Goal: Task Accomplishment & Management: Complete application form

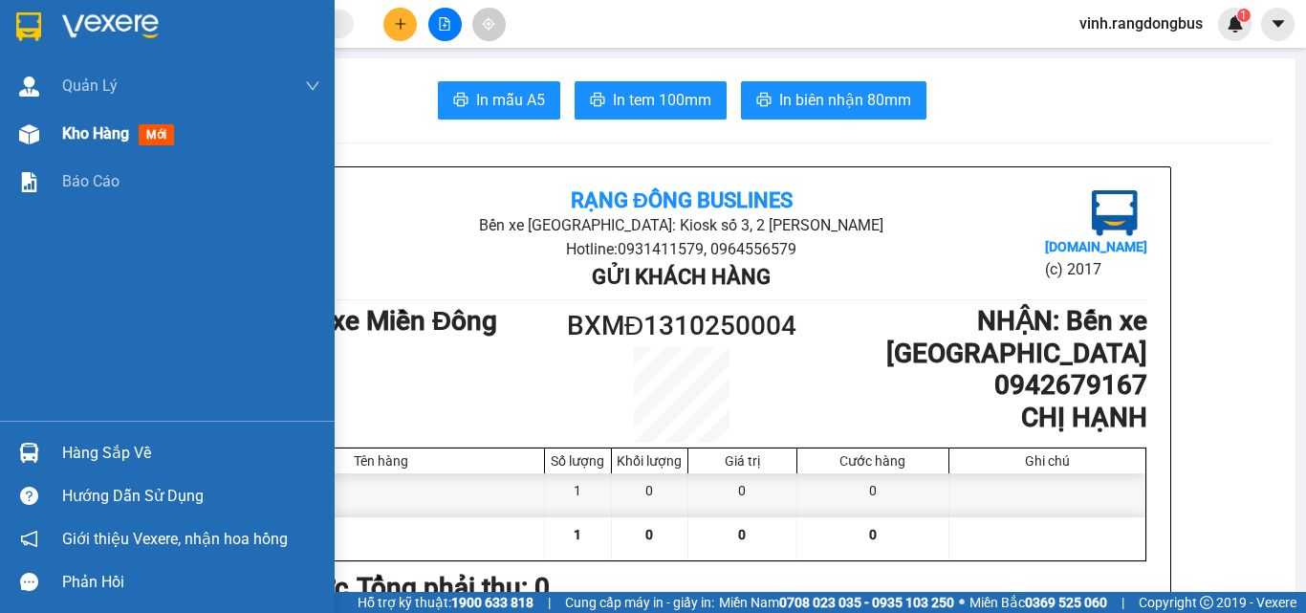
click at [12, 139] on div at bounding box center [28, 134] width 33 height 33
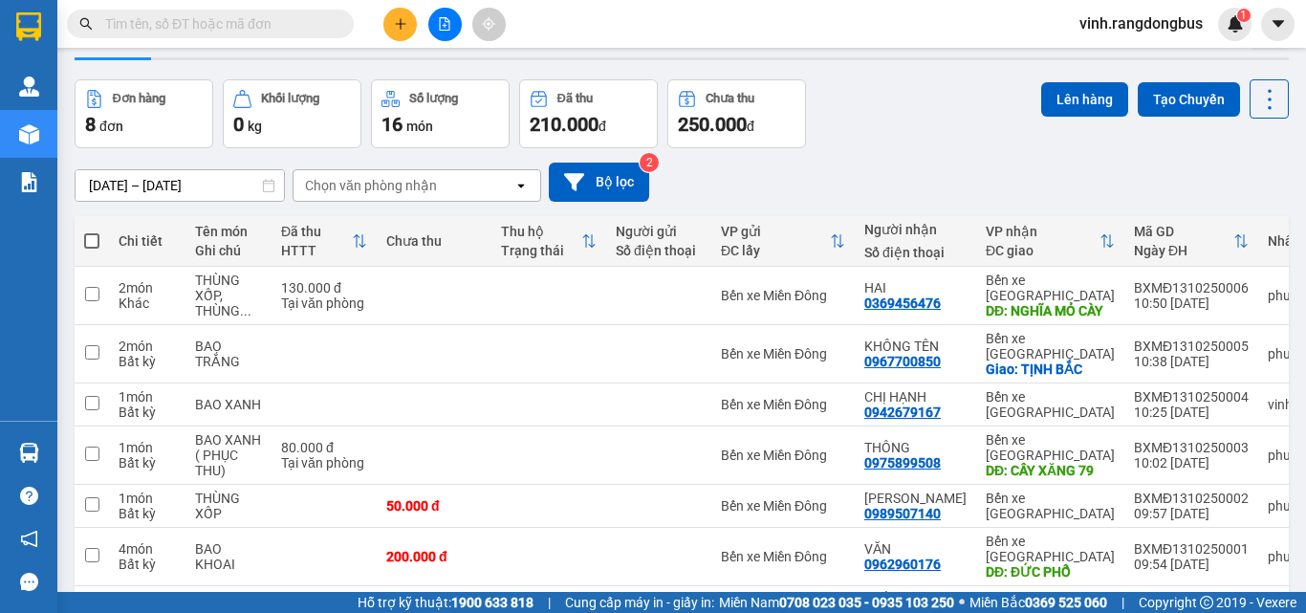
scroll to position [191, 0]
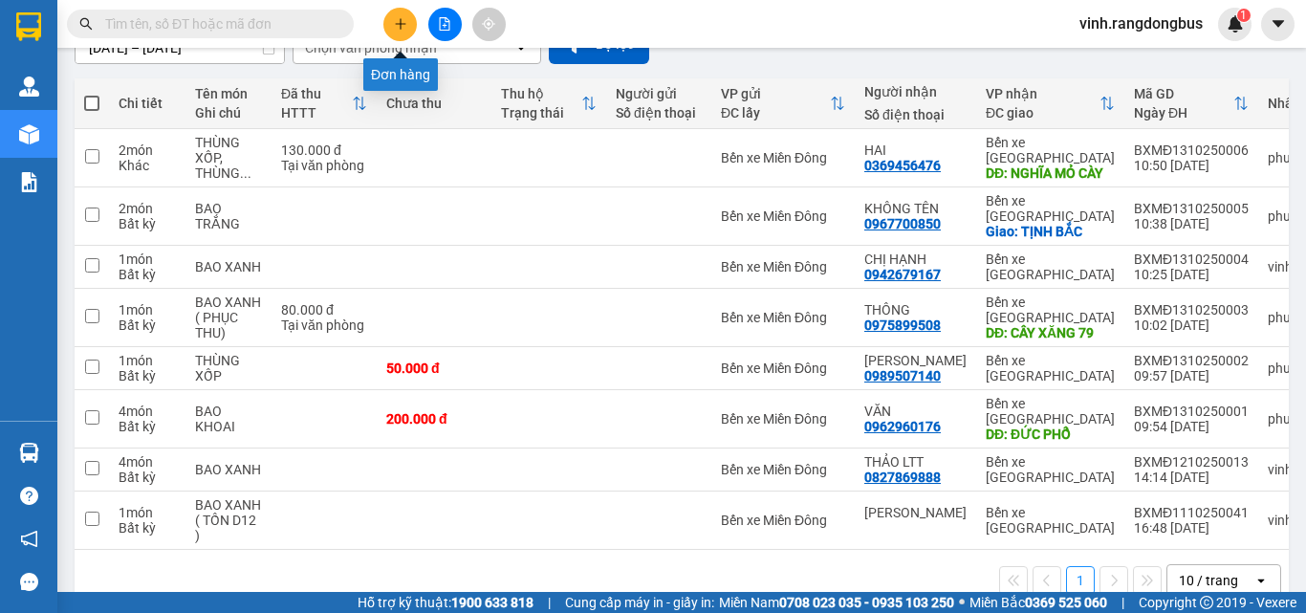
click at [409, 19] on button at bounding box center [399, 24] width 33 height 33
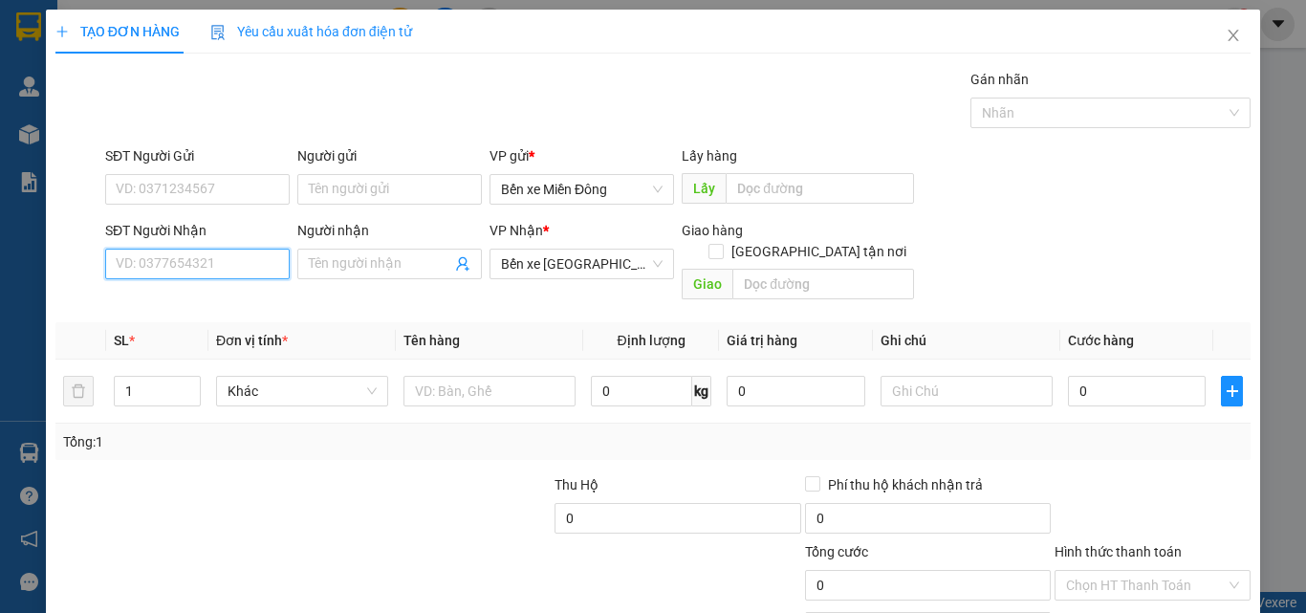
click at [193, 267] on input "SĐT Người Nhận" at bounding box center [197, 264] width 185 height 31
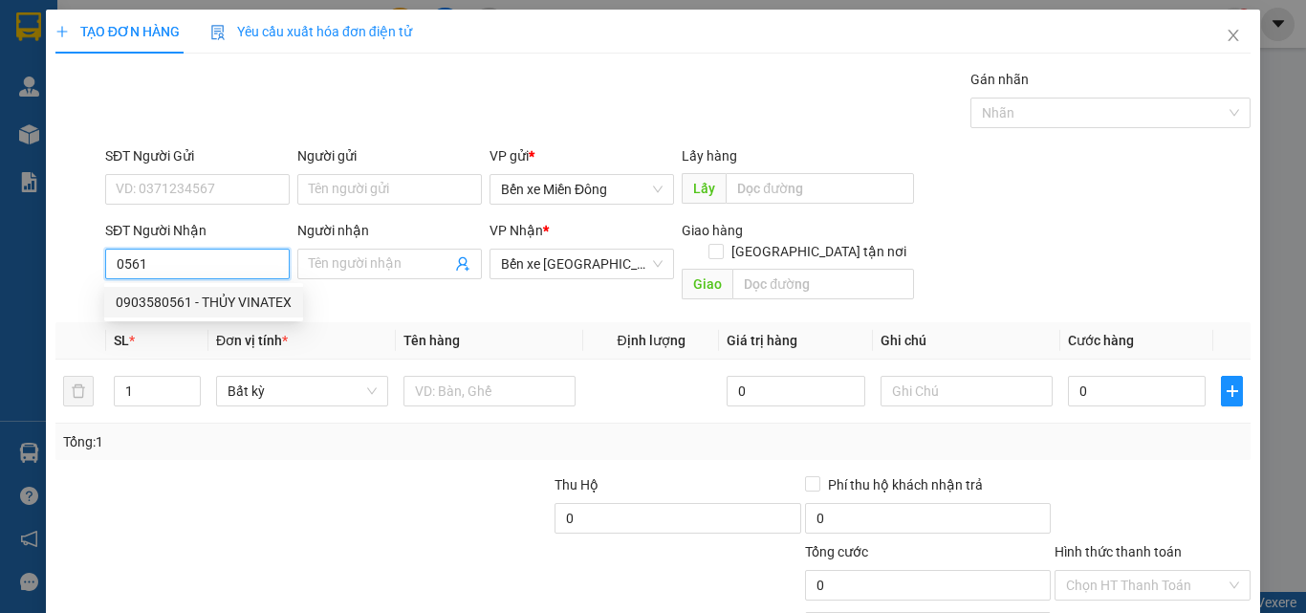
click at [273, 294] on div "0903580561 - THỦY VINATEX" at bounding box center [204, 302] width 176 height 21
type input "0903580561"
type input "THỦY VINATEX"
type input "250.000"
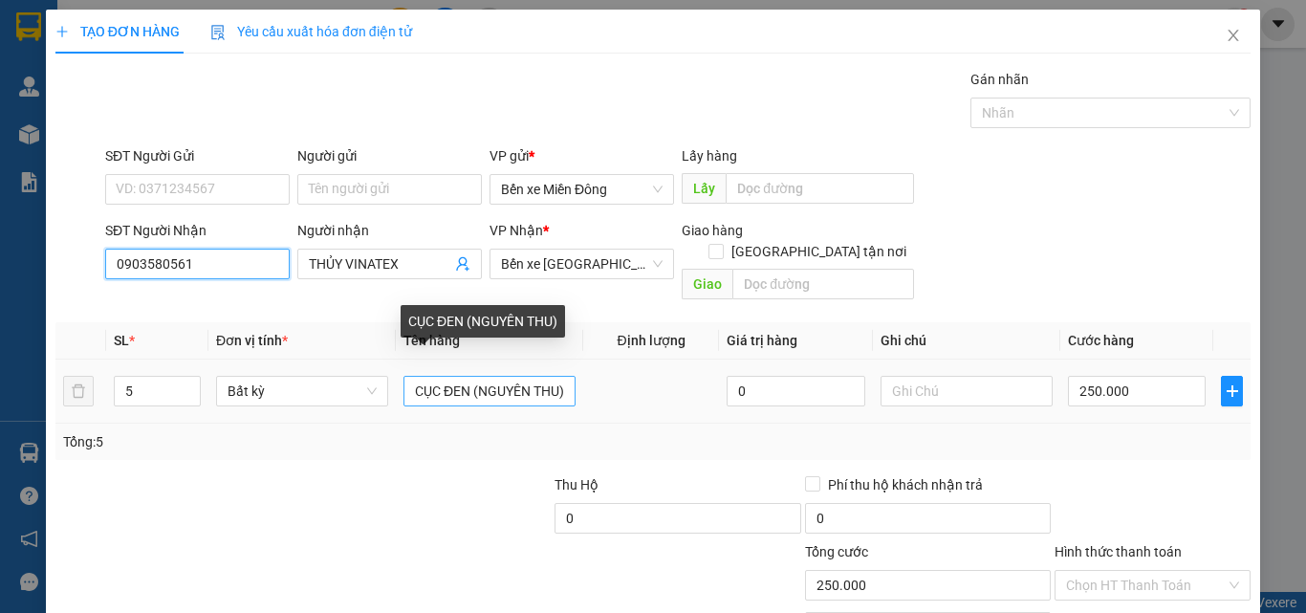
type input "0903580561"
click at [562, 376] on input "CỤC ĐEN (NGUYÊN THU)" at bounding box center [490, 391] width 172 height 31
click at [560, 376] on input "CỤC ĐEN (NGUYÊN THU)" at bounding box center [490, 391] width 172 height 31
click at [493, 376] on input "CỤC ĐEN (NGUYÊN THU)" at bounding box center [490, 391] width 172 height 31
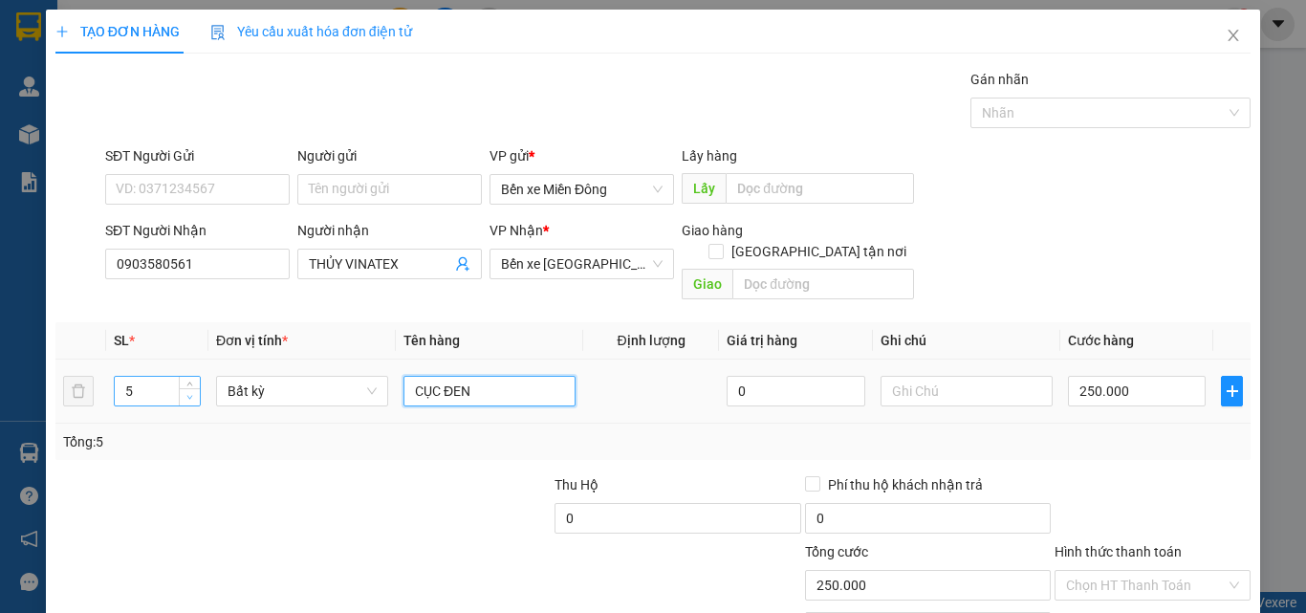
type input "CỤC ĐEN"
click at [185, 392] on span "down" at bounding box center [190, 397] width 11 height 11
type input "3"
click at [185, 392] on span "down" at bounding box center [190, 397] width 11 height 11
drag, startPoint x: 263, startPoint y: 464, endPoint x: 1114, endPoint y: 386, distance: 854.5
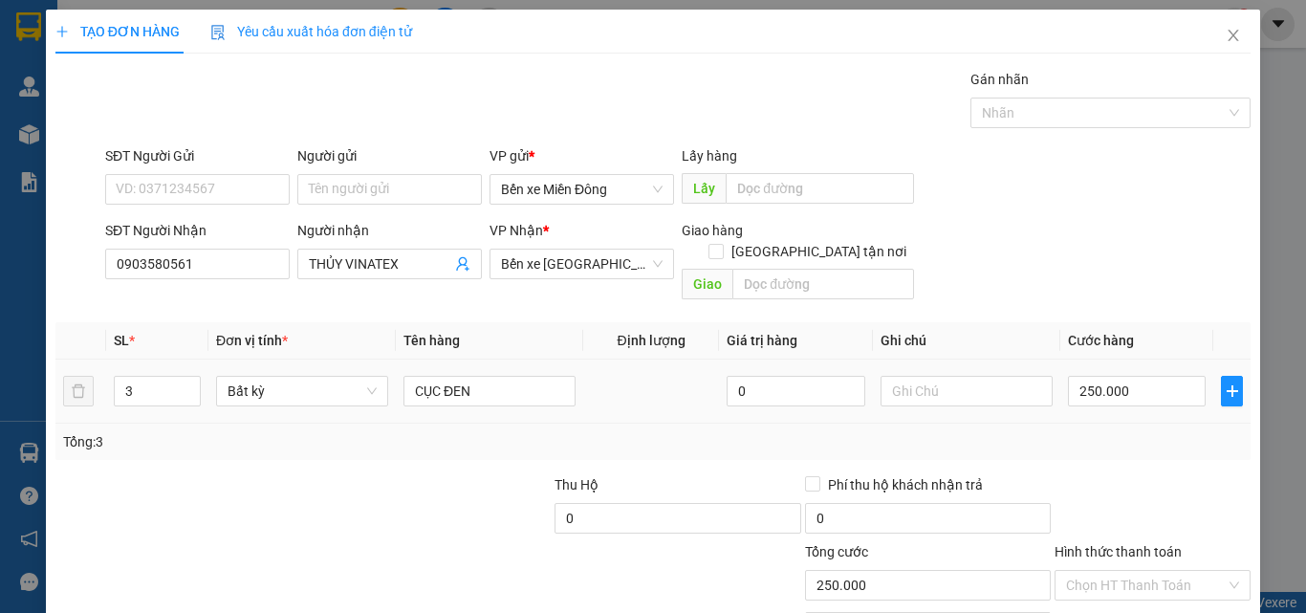
click at [266, 474] on div at bounding box center [179, 507] width 250 height 67
type input "0"
click at [1134, 376] on input "0" at bounding box center [1137, 391] width 138 height 31
type input "1"
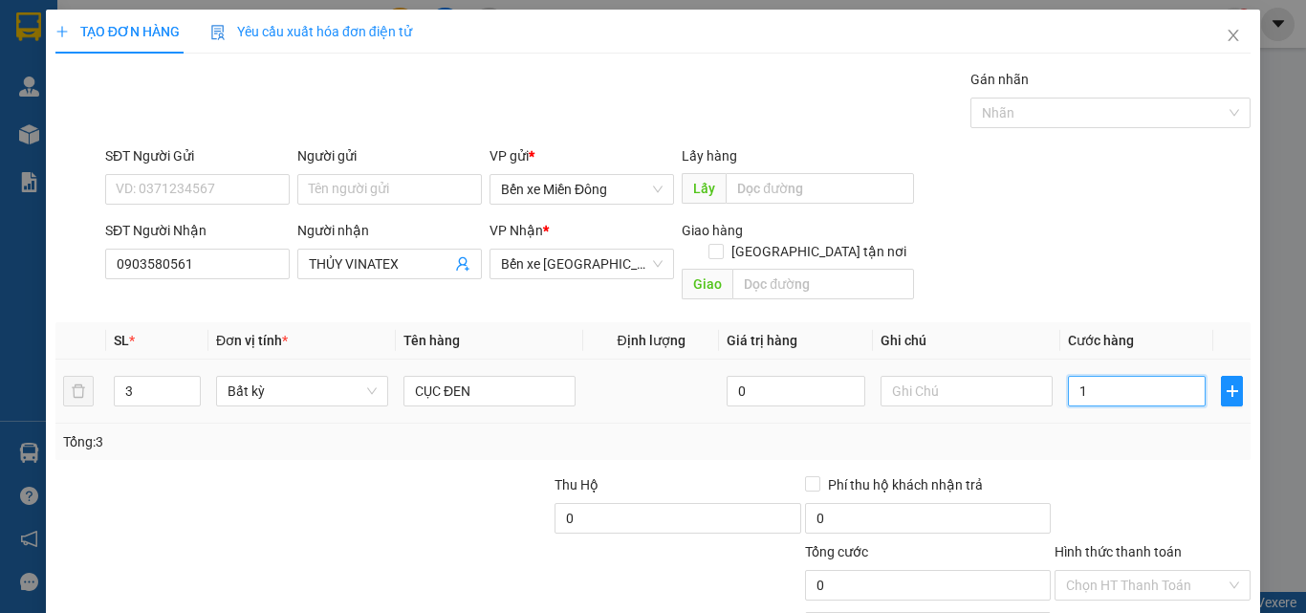
type input "1"
type input "15"
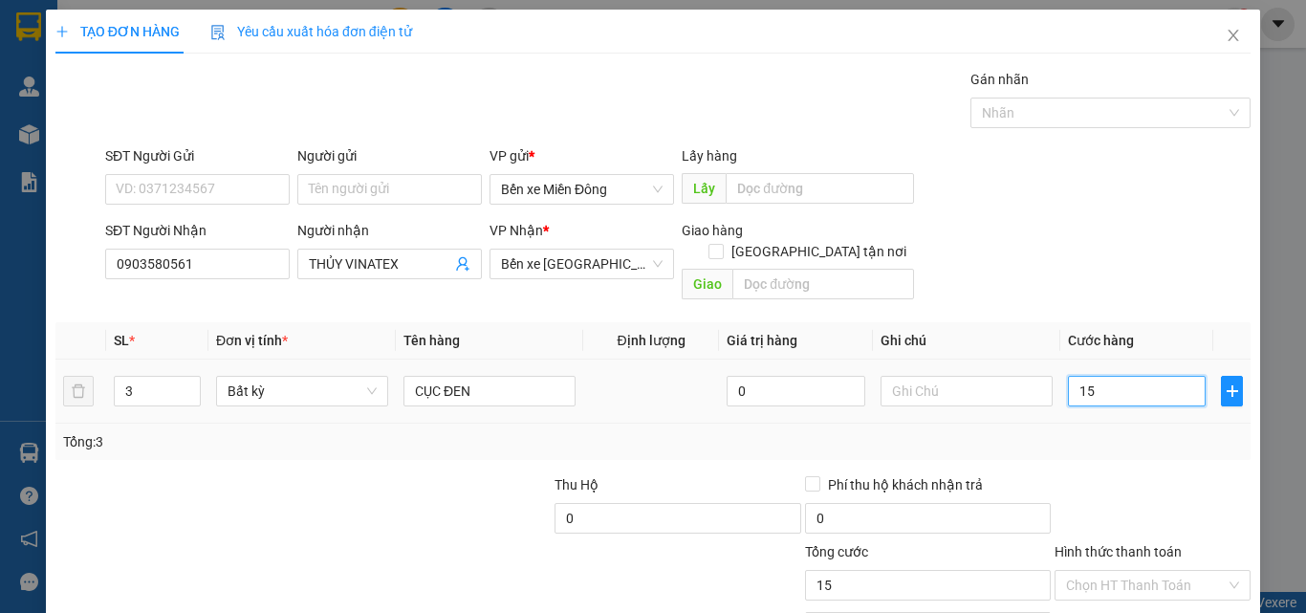
type input "150"
type input "150.000"
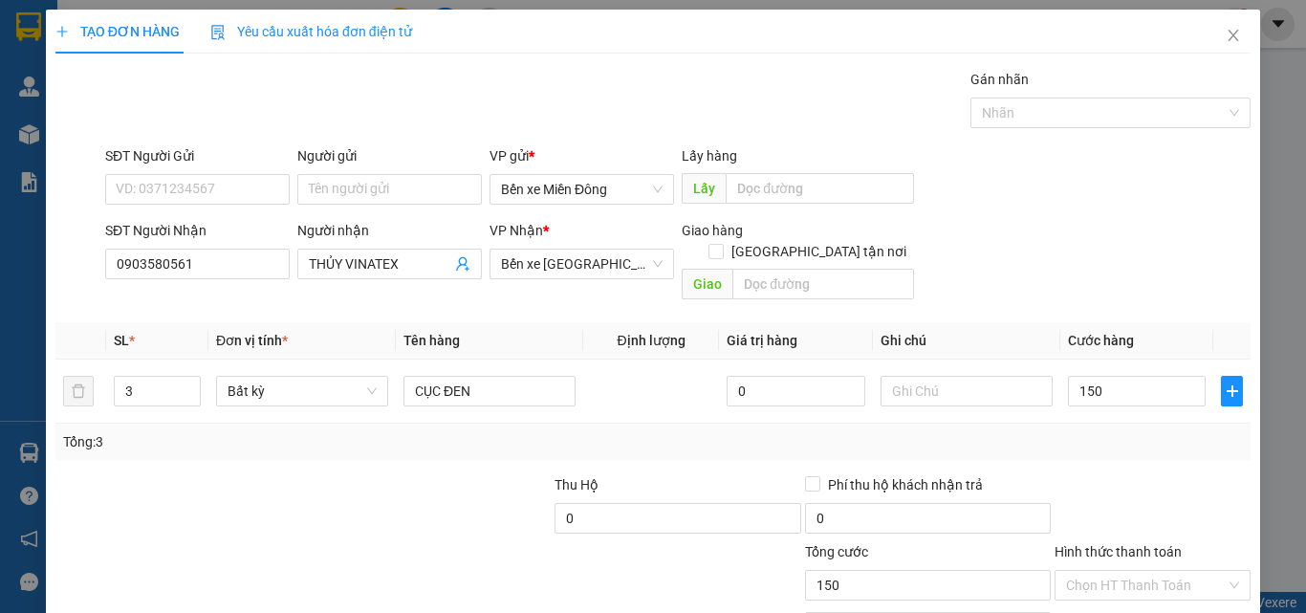
type input "150.000"
click at [1112, 435] on div "Tổng: 3" at bounding box center [652, 442] width 1195 height 36
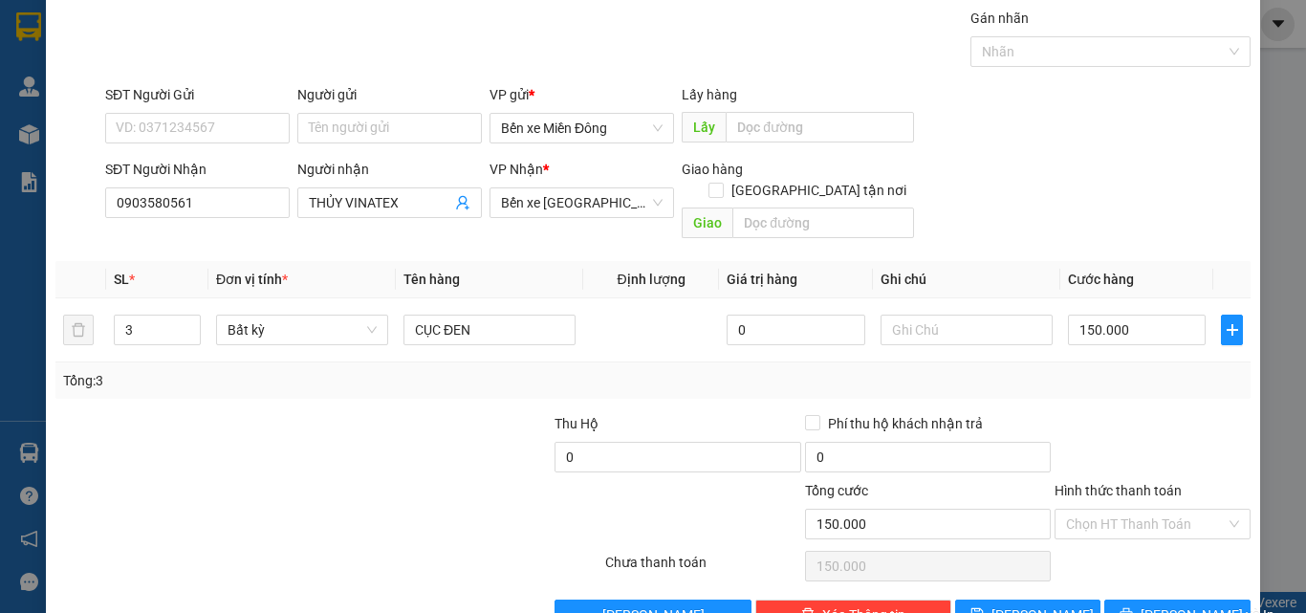
scroll to position [95, 0]
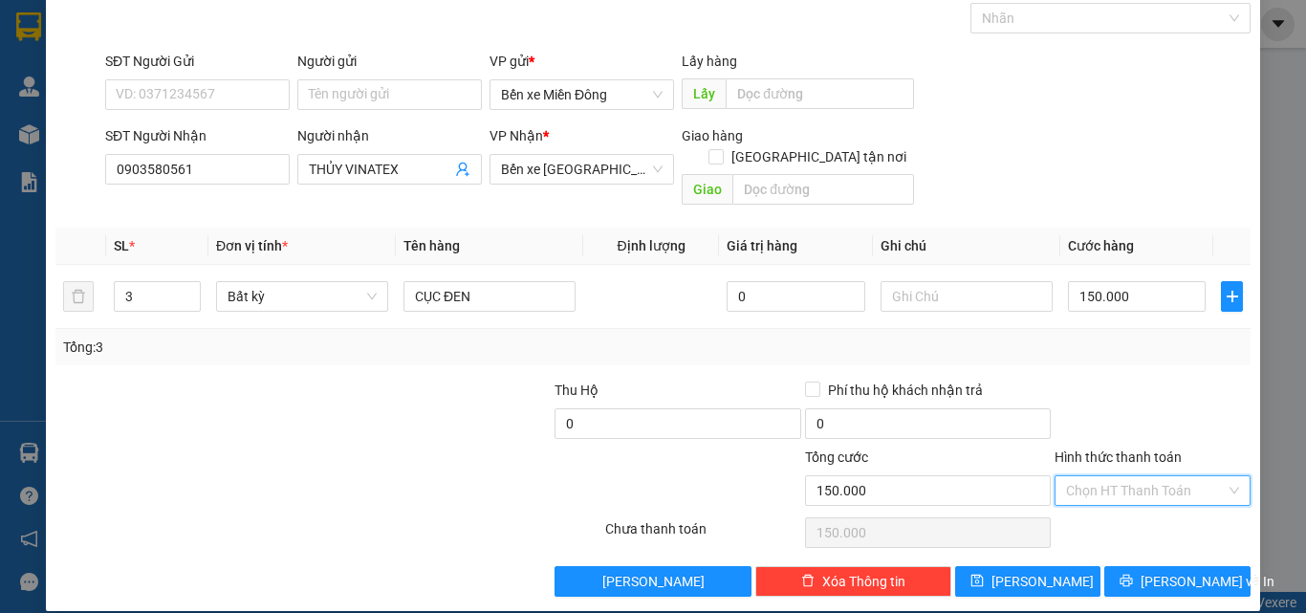
click at [1142, 476] on input "Hình thức thanh toán" at bounding box center [1146, 490] width 160 height 29
click at [1135, 508] on div "Tại văn phòng" at bounding box center [1141, 507] width 171 height 21
type input "0"
click at [1149, 571] on span "[PERSON_NAME] và In" at bounding box center [1208, 581] width 134 height 21
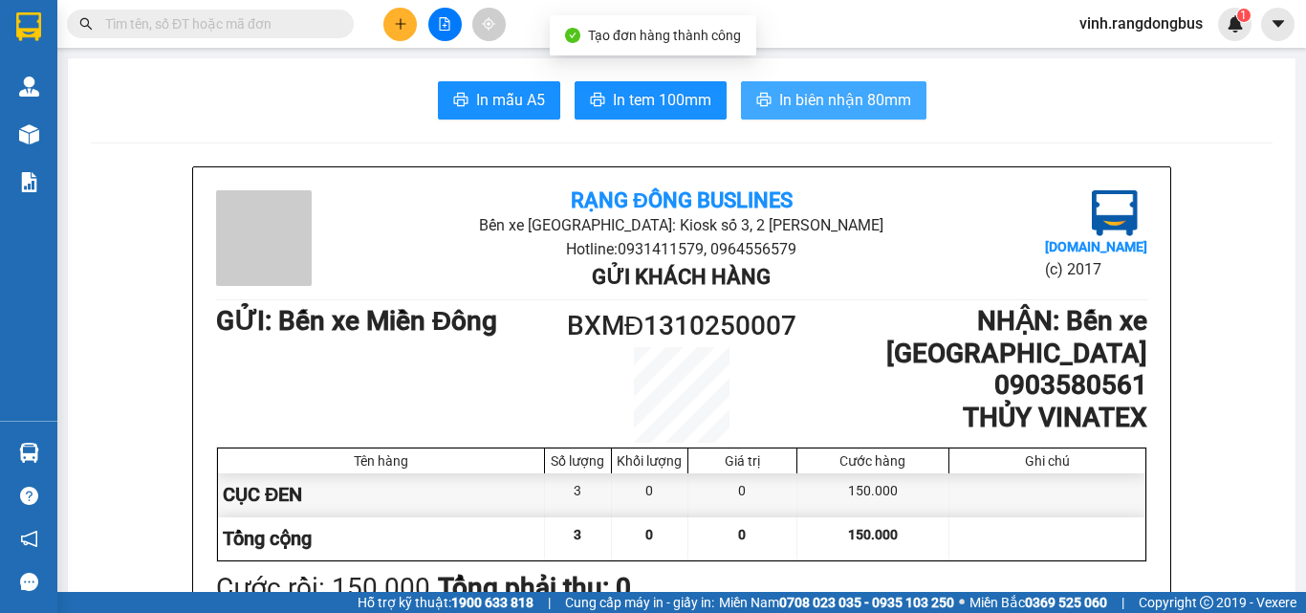
click at [879, 109] on span "In biên nhận 80mm" at bounding box center [845, 100] width 132 height 24
